Goal: Task Accomplishment & Management: Manage account settings

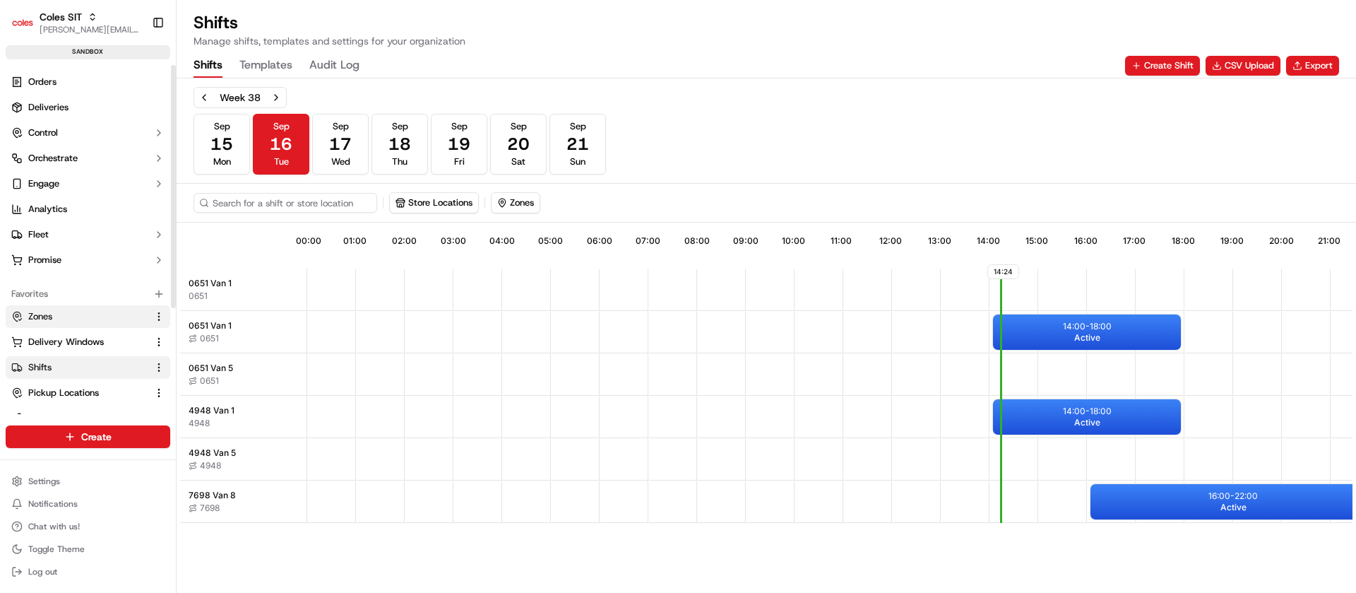
click at [65, 318] on link "Zones" at bounding box center [79, 316] width 136 height 13
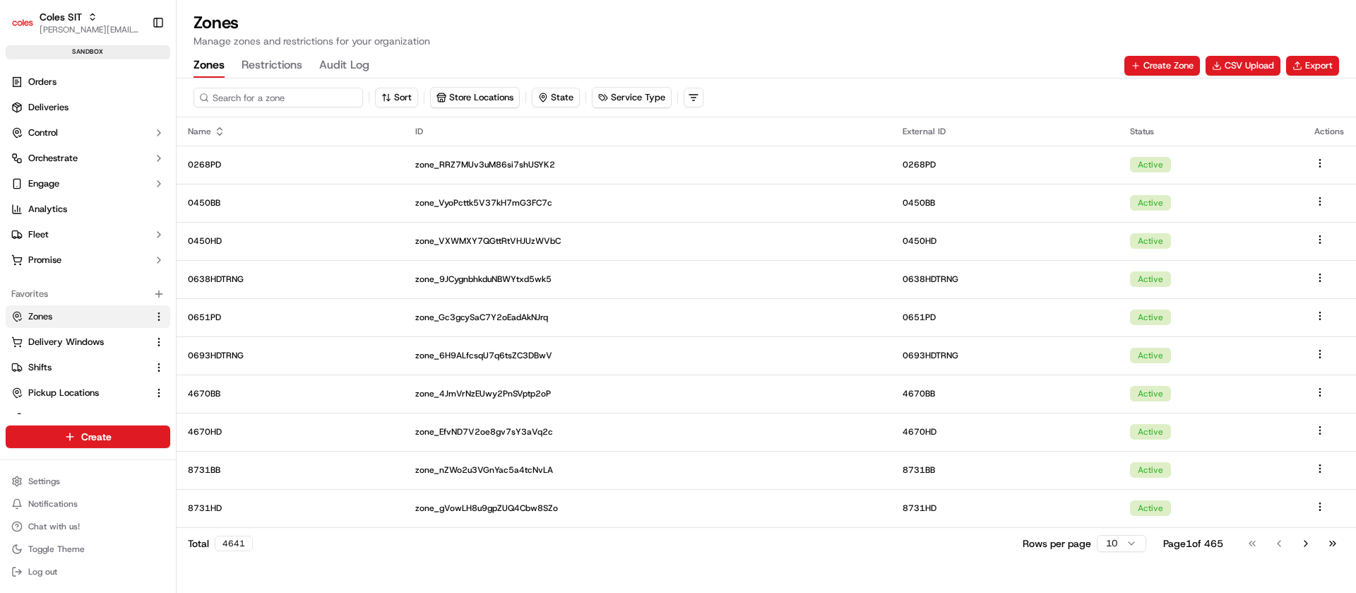
click at [263, 91] on input at bounding box center [279, 98] width 170 height 20
paste input "GUMERACHA_9233"
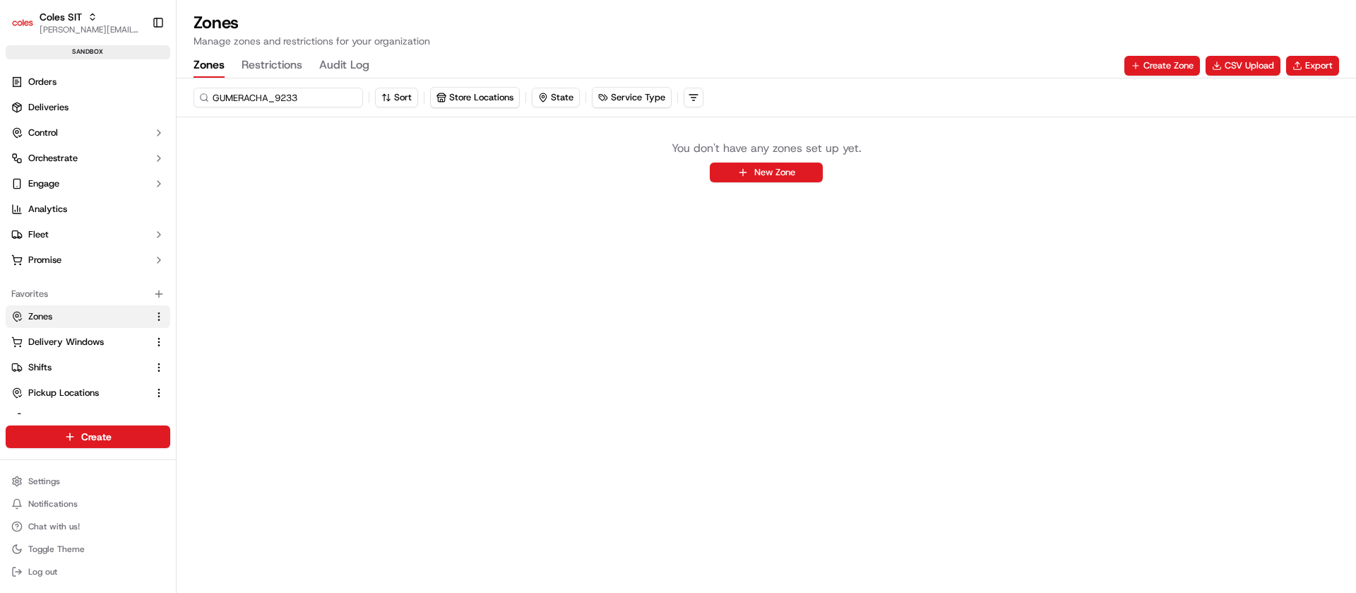
drag, startPoint x: 275, startPoint y: 100, endPoint x: 359, endPoint y: 102, distance: 84.1
click at [359, 102] on input "GUMERACHA_9233" at bounding box center [279, 98] width 170 height 20
type input "GUMERACHA"
click at [359, 102] on input "GUMERACHA" at bounding box center [279, 98] width 170 height 20
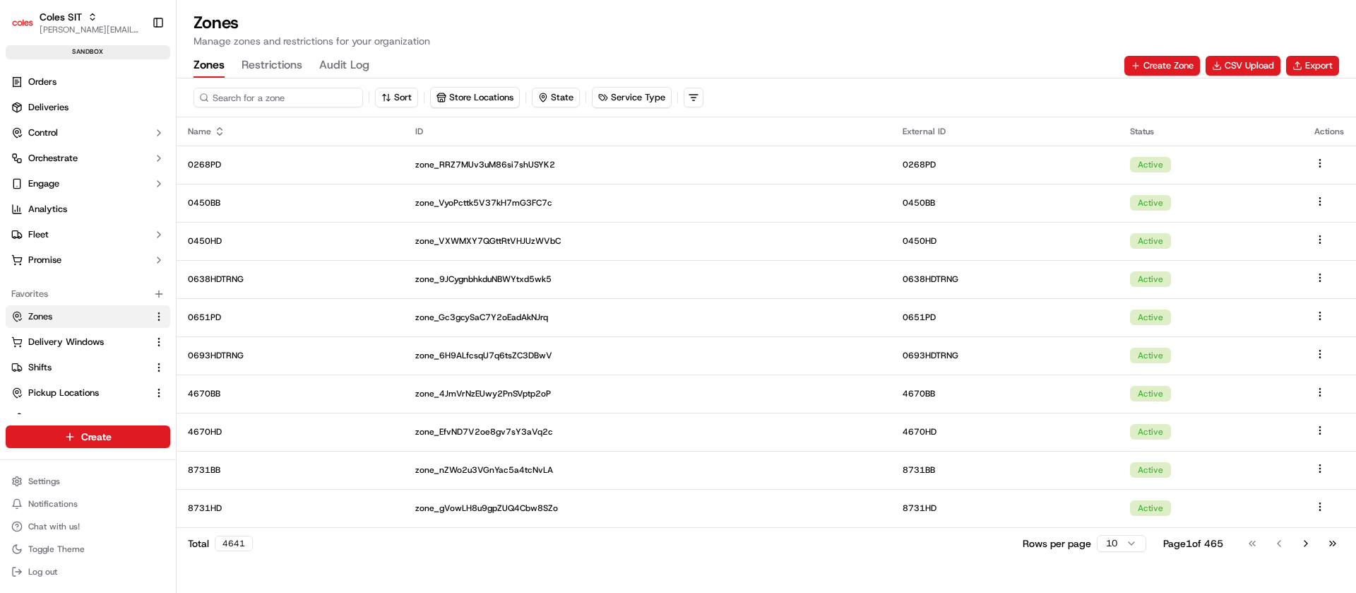
paste input "GUMERACHA"
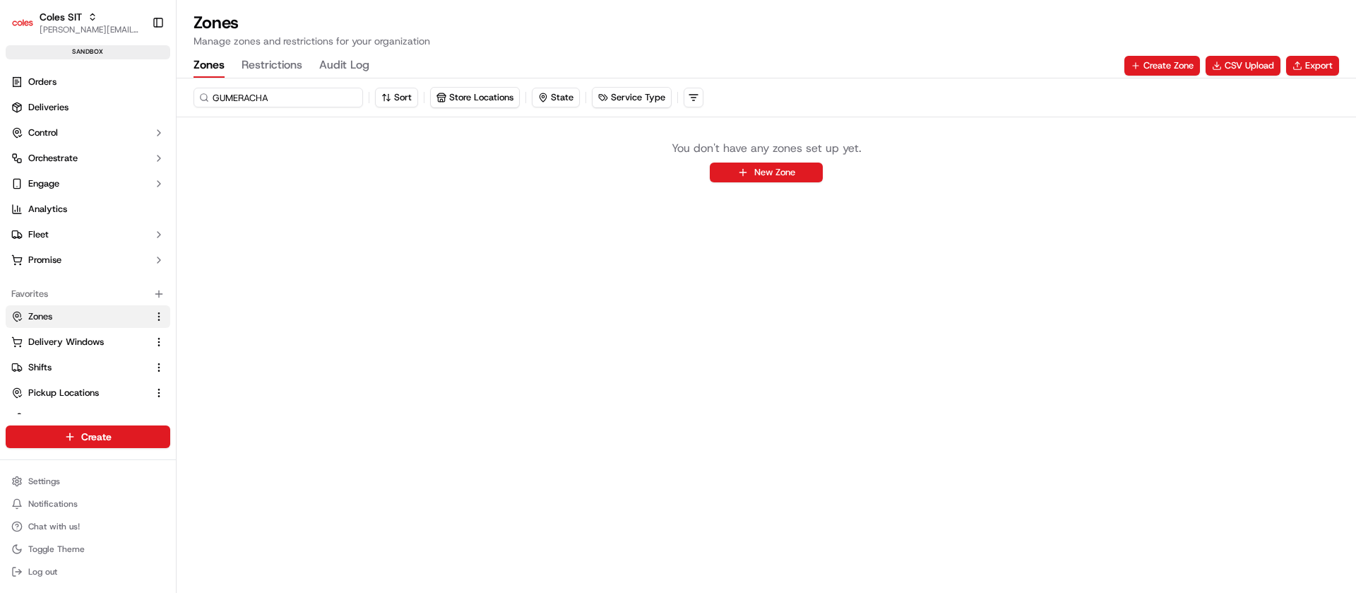
paste input "4948BBEST"
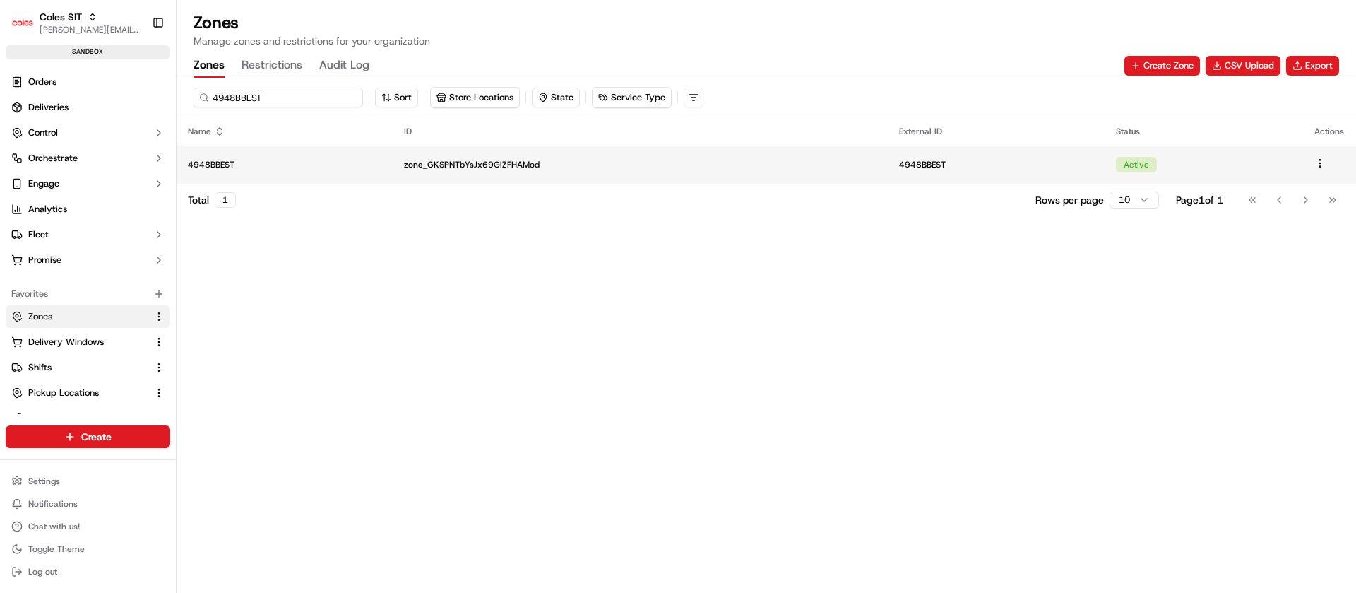
type input "4948BBEST"
click at [324, 165] on p "4948BBEST" at bounding box center [285, 164] width 194 height 11
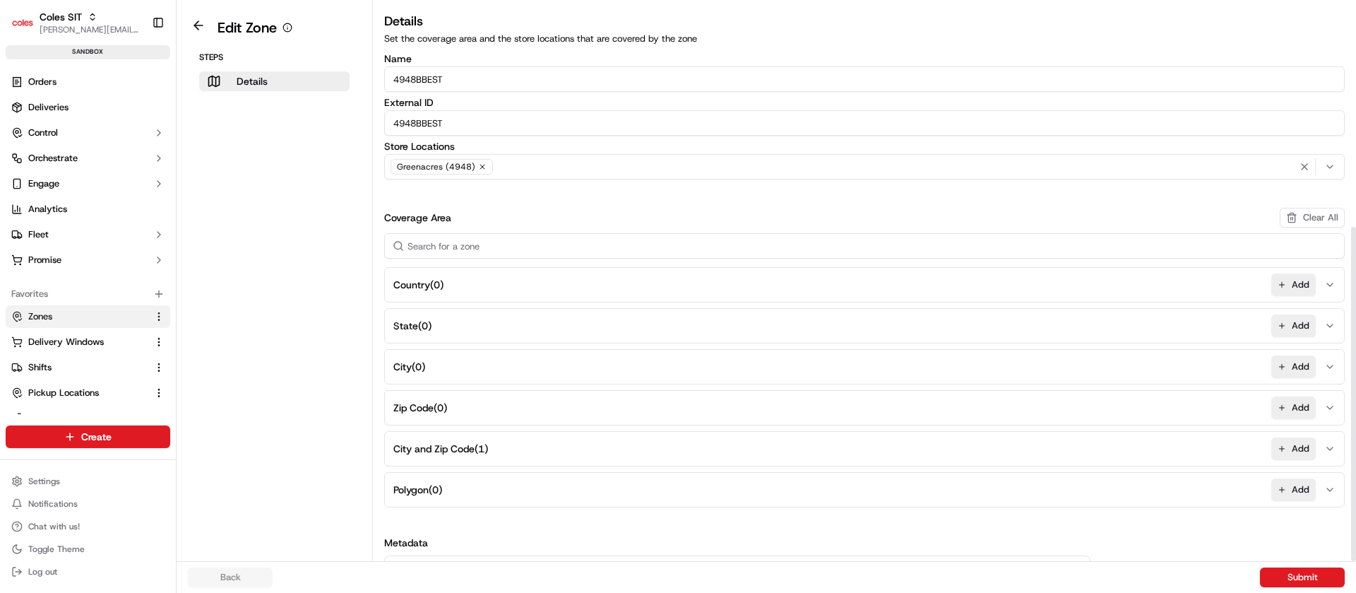
scroll to position [373, 0]
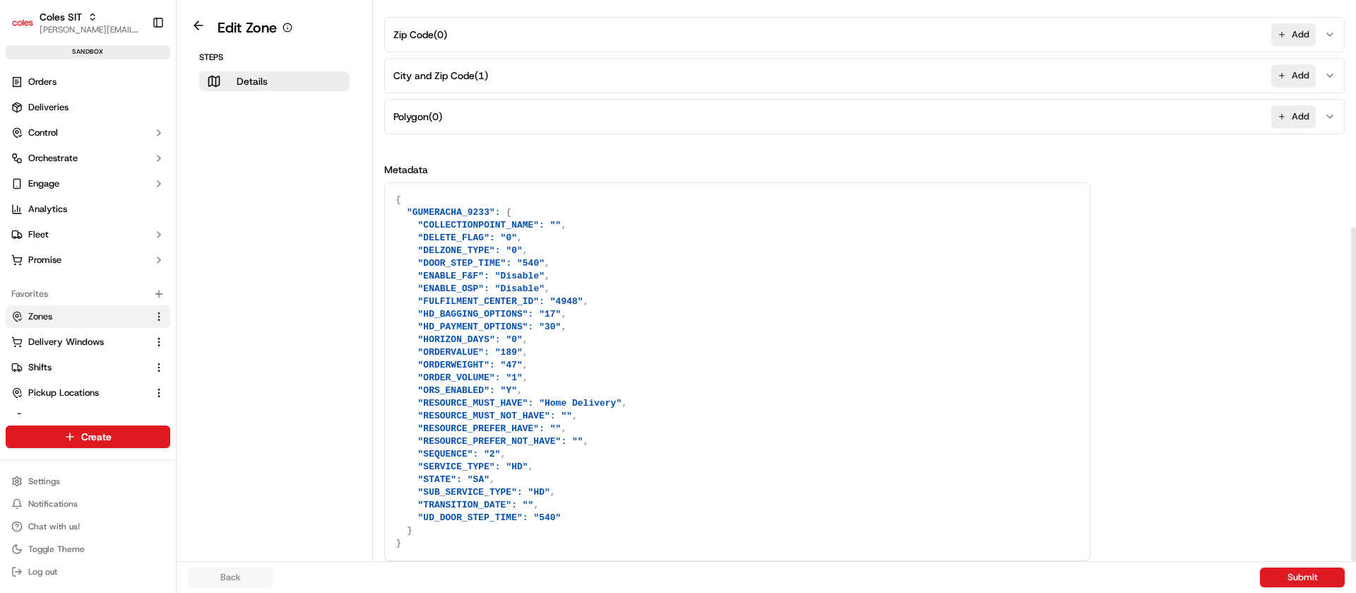
drag, startPoint x: 1356, startPoint y: 414, endPoint x: 1356, endPoint y: 634, distance: 219.7
click at [1356, 561] on div at bounding box center [1354, 280] width 6 height 561
click at [490, 440] on textarea "{ "GUMERACHA_9233": { "COLLECTIONPOINT_NAME": "", "DELETE_FLAG": "0", "DELZONE_…" at bounding box center [737, 371] width 705 height 377
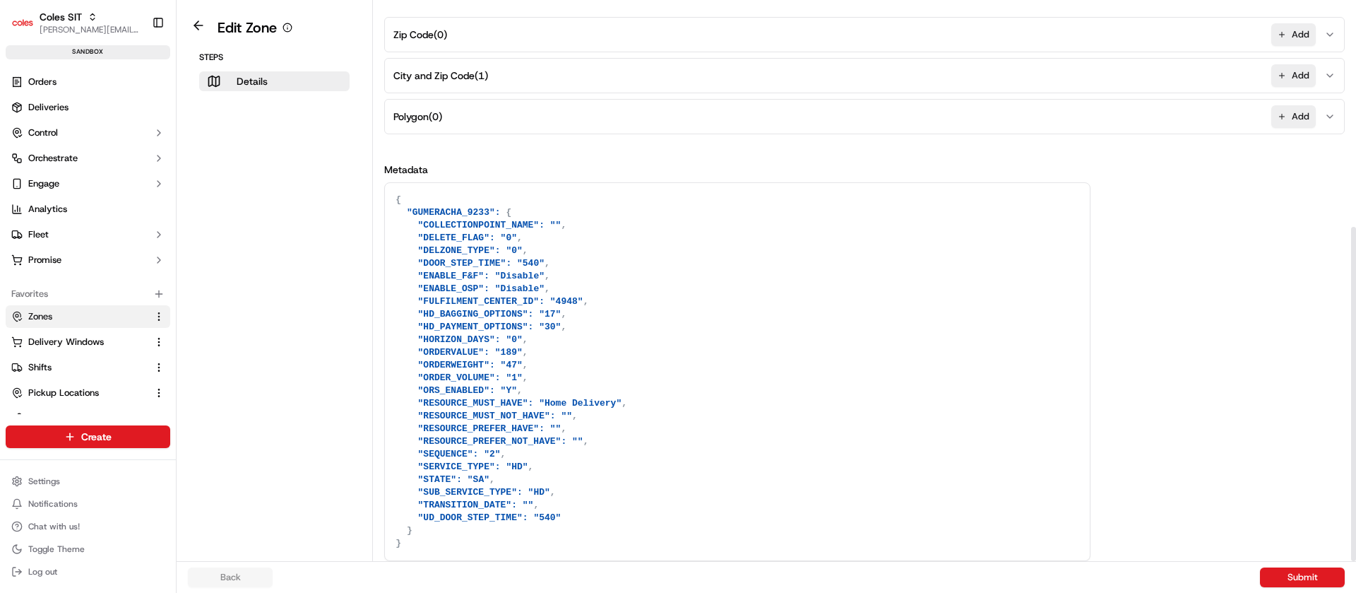
click at [490, 440] on textarea "{ "GUMERACHA_9233": { "COLLECTIONPOINT_NAME": "", "DELETE_FLAG": "0", "DELZONE_…" at bounding box center [737, 371] width 705 height 377
click at [837, 494] on textarea "{ "GUMERACHA_9233": { "COLLECTIONPOINT_NAME": "", "DELETE_FLAG": "0", "DELZONE_…" at bounding box center [737, 371] width 705 height 377
click at [509, 253] on textarea "{ "GUMERACHA_9233": { "COLLECTIONPOINT_NAME": "", "DELETE_FLAG": "0", "DELZONE_…" at bounding box center [737, 371] width 705 height 377
click at [483, 452] on textarea "{ "GUMERACHA_9233": { "COLLECTIONPOINT_NAME": "", "DELETE_FLAG": "0", "DELZONE_…" at bounding box center [737, 371] width 705 height 377
click at [486, 456] on textarea "{ "GUMERACHA_9233": { "COLLECTIONPOINT_NAME": "", "DELETE_FLAG": "0", "DELZONE_…" at bounding box center [737, 371] width 705 height 377
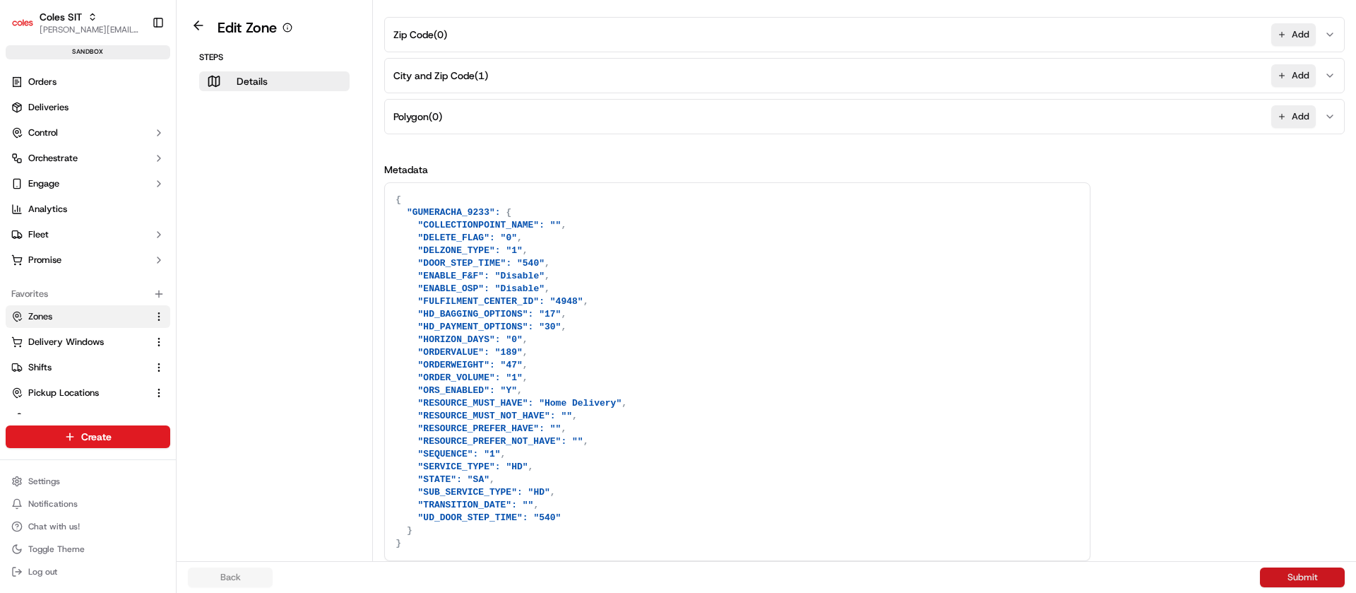
type textarea "{ "GUMERACHA_9233": { "COLLECTIONPOINT_NAME": "", "DELETE_FLAG": "0", "DELZONE_…"
click at [1303, 567] on button "Submit" at bounding box center [1302, 577] width 85 height 20
